Goal: Task Accomplishment & Management: Use online tool/utility

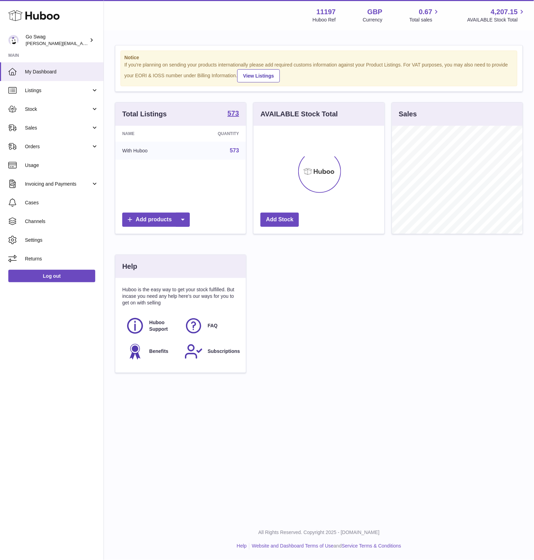
scroll to position [108, 130]
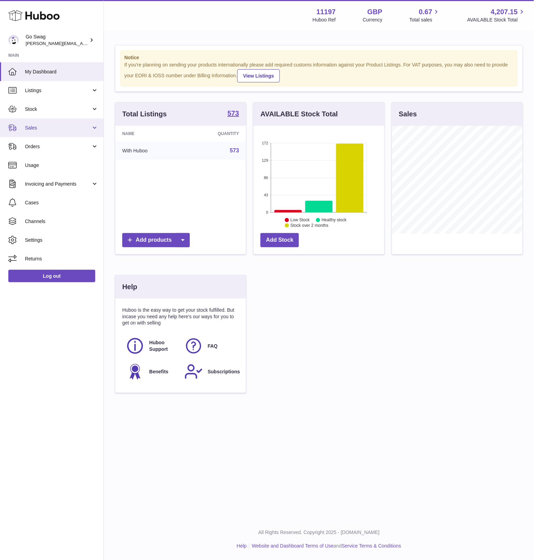
click at [44, 125] on span "Sales" at bounding box center [58, 128] width 66 height 7
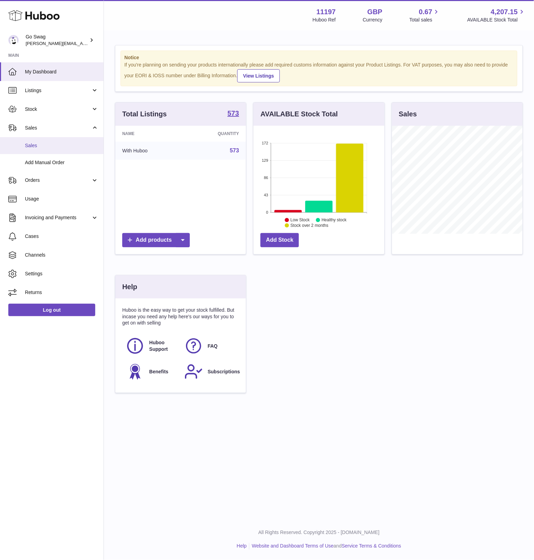
click at [58, 149] on link "Sales" at bounding box center [52, 145] width 104 height 17
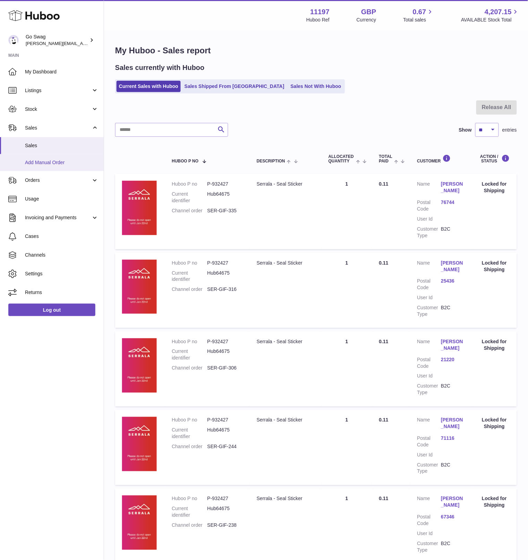
click at [71, 158] on link "Add Manual Order" at bounding box center [52, 162] width 104 height 17
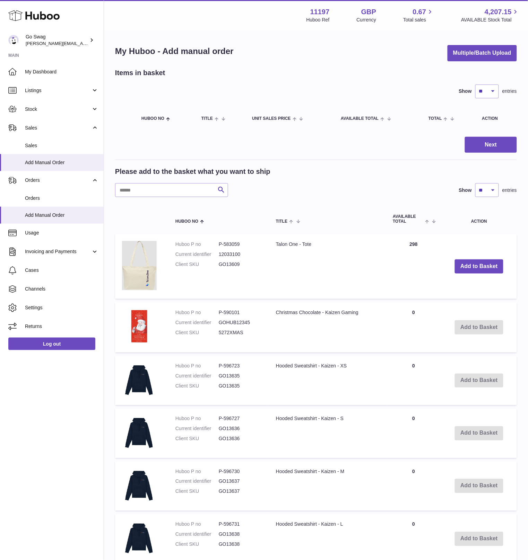
click at [138, 181] on div "Please add to the basket what you want to ship Search Show ** ** ** *** entries" at bounding box center [315, 182] width 401 height 30
click at [137, 185] on input "text" at bounding box center [171, 190] width 113 height 14
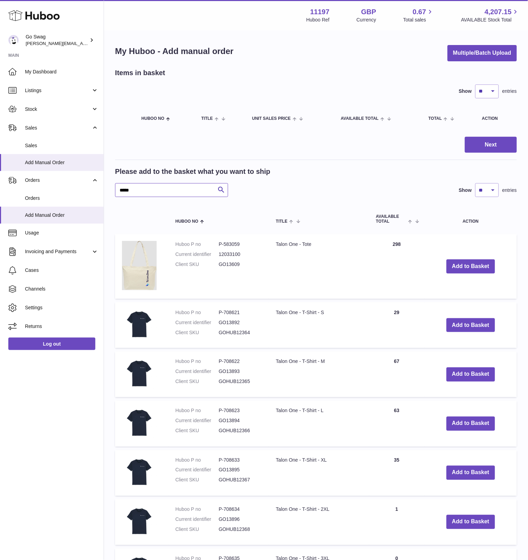
type input "*****"
click at [311, 246] on td "Talon One - Tote" at bounding box center [319, 266] width 100 height 65
drag, startPoint x: 315, startPoint y: 244, endPoint x: 276, endPoint y: 244, distance: 39.2
click at [276, 244] on td "Talon One - Tote" at bounding box center [319, 266] width 100 height 65
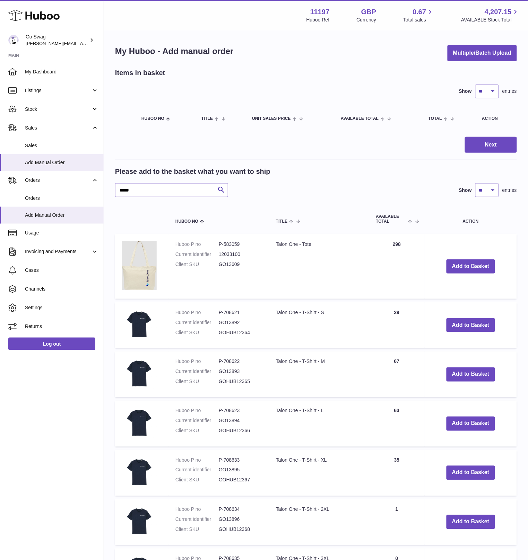
click at [235, 239] on td "Huboo P no P-583059 Current identifier 12033100 Client SKU GO13609" at bounding box center [218, 266] width 100 height 65
click at [233, 242] on dd "P-583059" at bounding box center [240, 244] width 43 height 7
copy dl "P-583059"
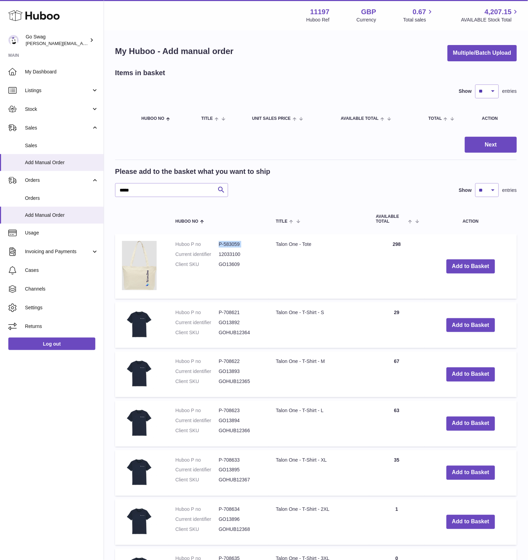
drag, startPoint x: 314, startPoint y: 245, endPoint x: 278, endPoint y: 245, distance: 36.4
click at [278, 245] on td "Talon One - Tote" at bounding box center [319, 266] width 100 height 65
click at [274, 246] on td "Talon One - Tote" at bounding box center [319, 266] width 100 height 65
drag, startPoint x: 275, startPoint y: 245, endPoint x: 312, endPoint y: 245, distance: 37.1
click at [312, 245] on td "Talon One - Tote" at bounding box center [319, 266] width 100 height 65
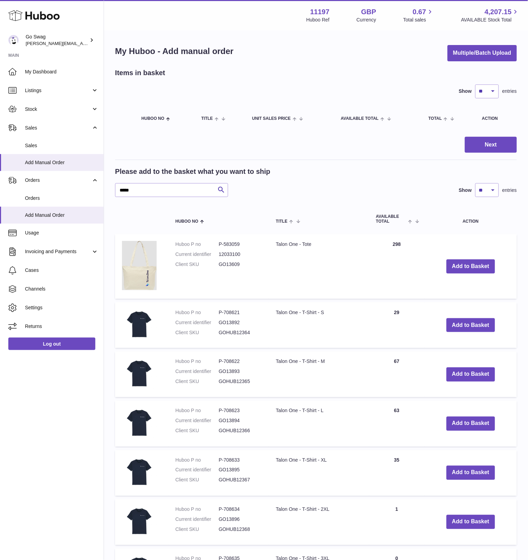
copy td "Talon One - Tote"
